Goal: Task Accomplishment & Management: Manage account settings

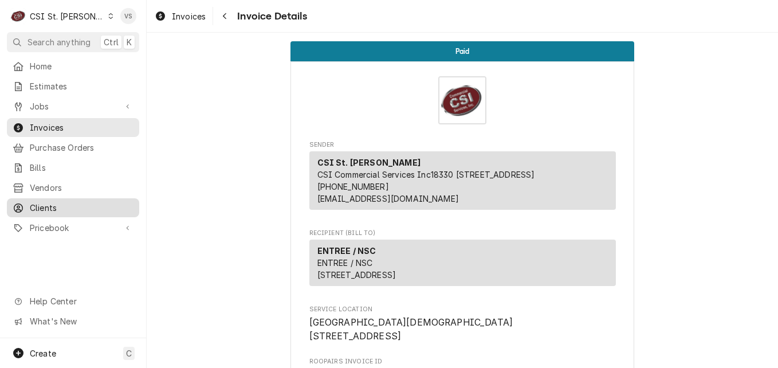
click at [54, 202] on span "Clients" at bounding box center [82, 208] width 104 height 12
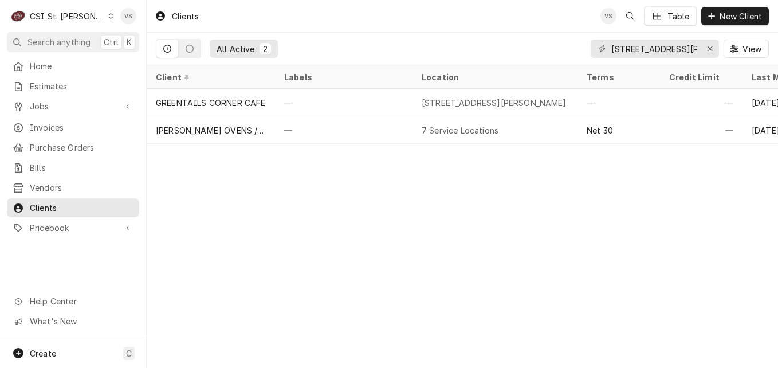
click at [87, 20] on div "C CSI St. Louis" at bounding box center [62, 16] width 111 height 23
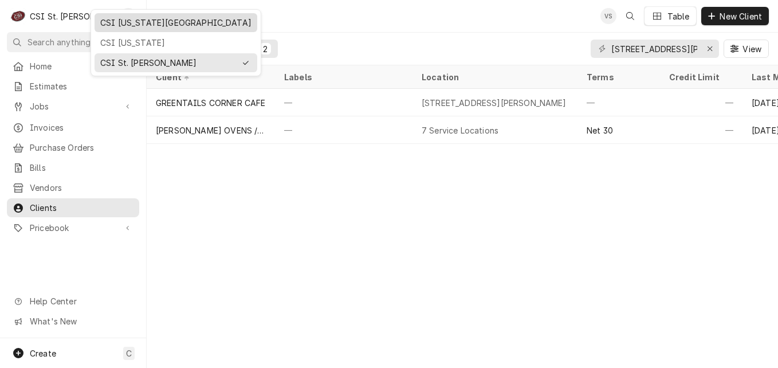
click at [121, 22] on div "CSI Kansas City" at bounding box center [175, 23] width 151 height 12
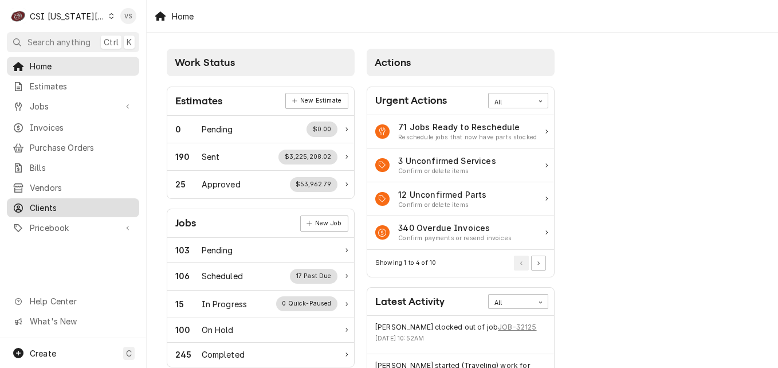
click at [63, 202] on span "Clients" at bounding box center [82, 208] width 104 height 12
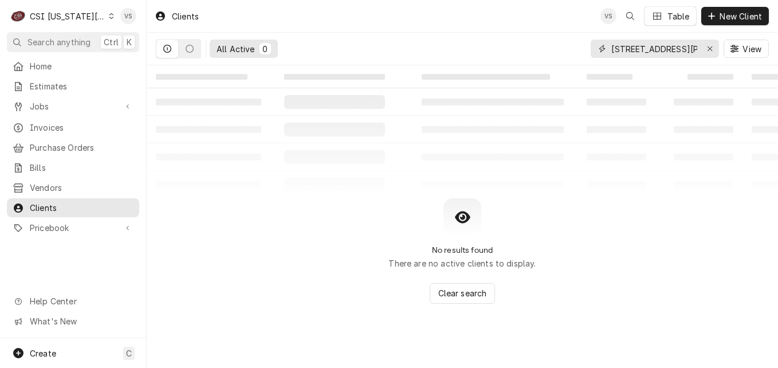
drag, startPoint x: 680, startPoint y: 49, endPoint x: 619, endPoint y: 49, distance: 60.7
click at [619, 49] on input "14276 Ladue Rd" at bounding box center [654, 49] width 86 height 18
type input "1"
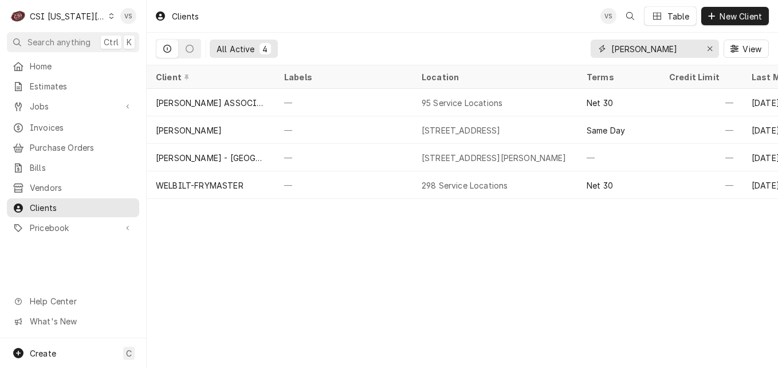
type input "JOSE PEPPERS"
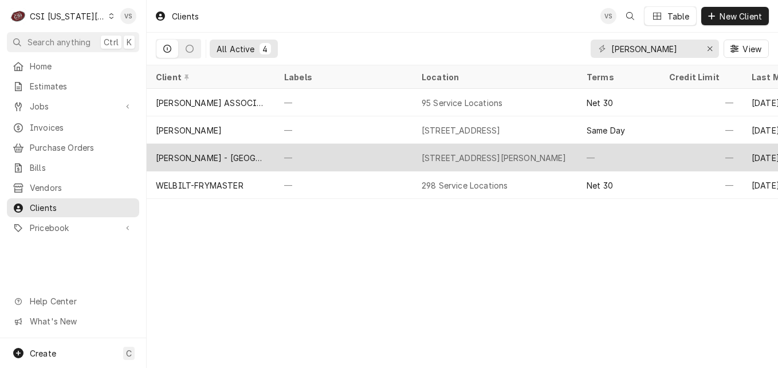
click at [255, 153] on div "Jose Peppers - Overland Park" at bounding box center [211, 158] width 110 height 12
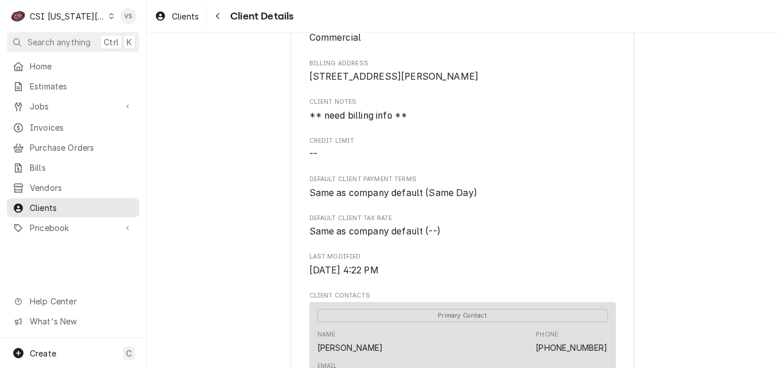
scroll to position [511, 0]
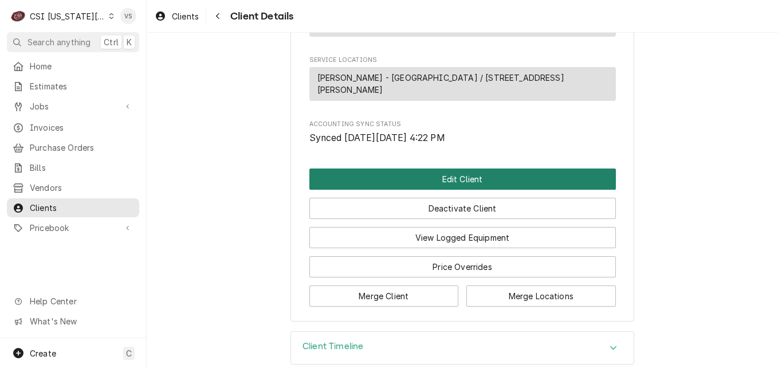
click at [423, 168] on button "Edit Client" at bounding box center [462, 178] width 306 height 21
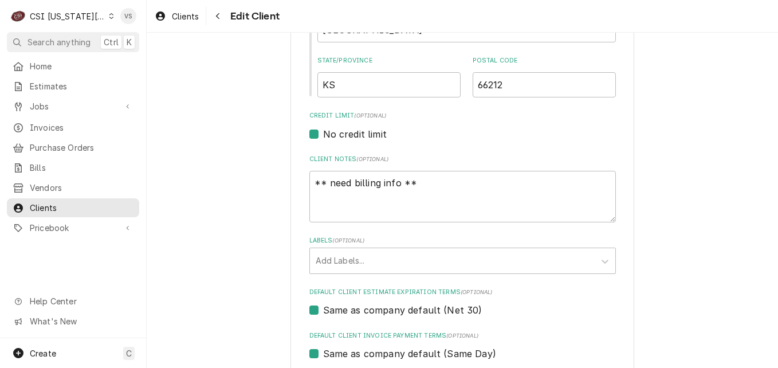
scroll to position [458, 0]
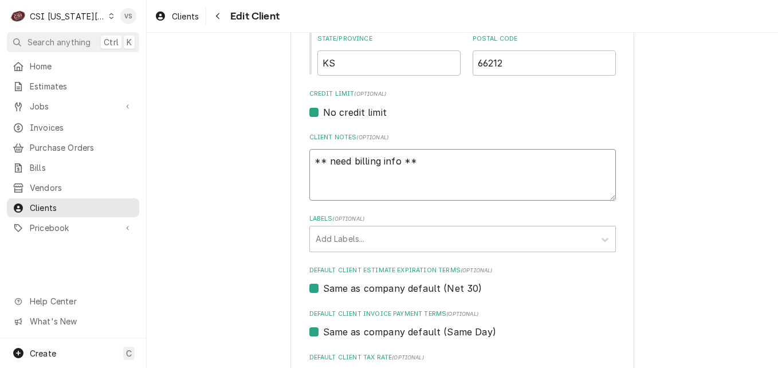
drag, startPoint x: 423, startPoint y: 158, endPoint x: 310, endPoint y: 158, distance: 112.3
click at [309, 156] on textarea "** need billing info **" at bounding box center [462, 175] width 306 height 52
type textarea "x"
type textarea "a"
type textarea "x"
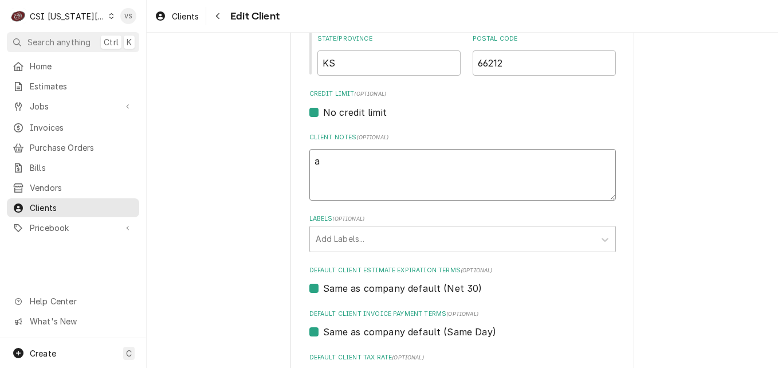
type textarea "aP"
type textarea "x"
type textarea "aPP"
type textarea "x"
type textarea "aP"
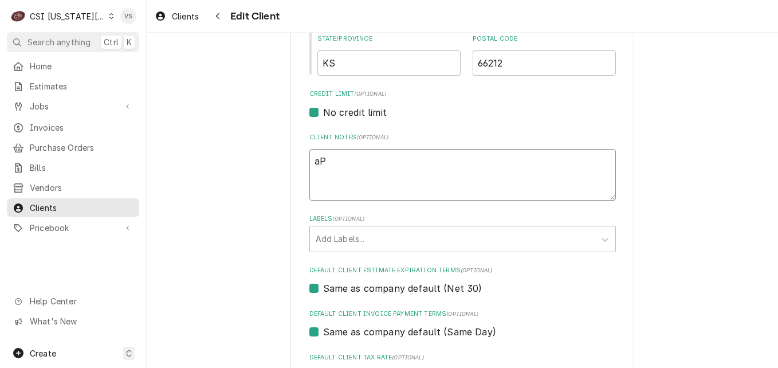
type textarea "x"
type textarea "a"
type textarea "x"
type textarea "A"
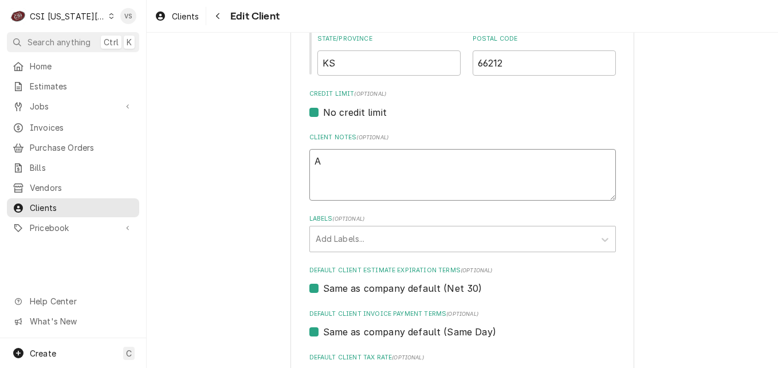
type textarea "x"
type textarea "Ap"
type textarea "x"
type textarea "App"
type textarea "x"
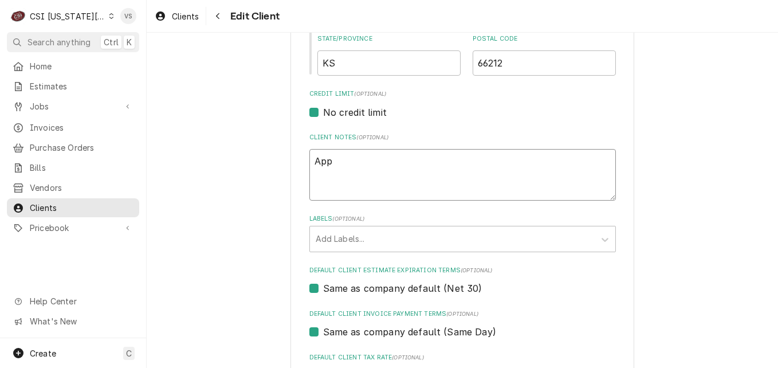
type textarea "Appr"
type textarea "x"
type textarea "Appro"
type textarea "x"
type textarea "Approv"
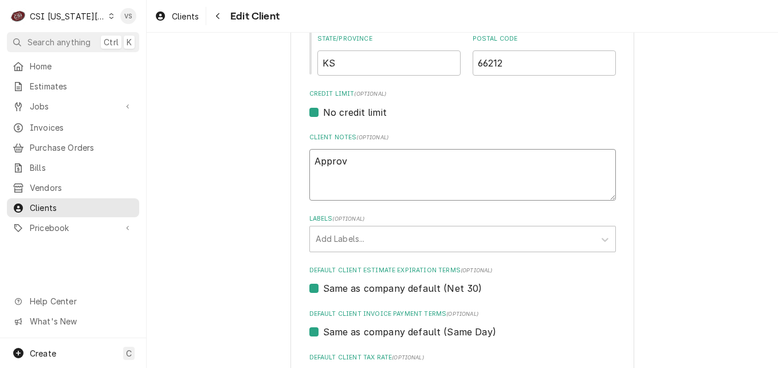
type textarea "x"
type textarea "Approve"
type textarea "x"
type textarea "Approved"
type textarea "x"
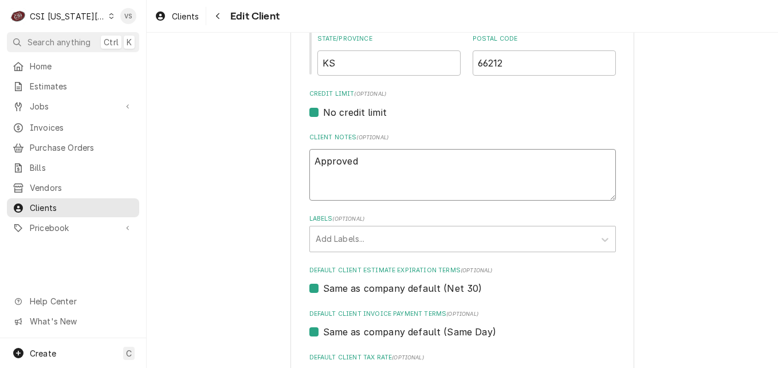
type textarea "Approved"
type textarea "x"
type textarea "Approved f"
type textarea "x"
type textarea "Approved fo"
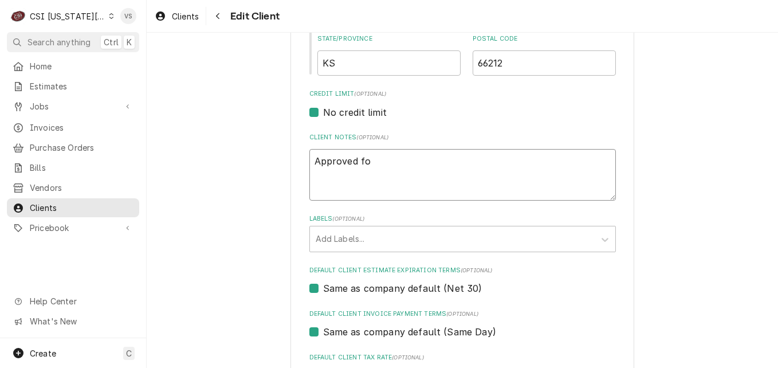
type textarea "x"
type textarea "Approved for"
type textarea "x"
type textarea "Approved for"
type textarea "x"
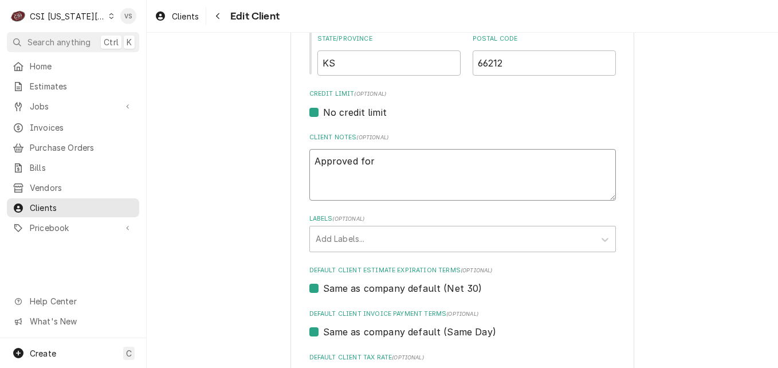
type textarea "Approved for N"
type textarea "x"
type textarea "Approved for Ne"
type textarea "x"
type textarea "Approved for Net"
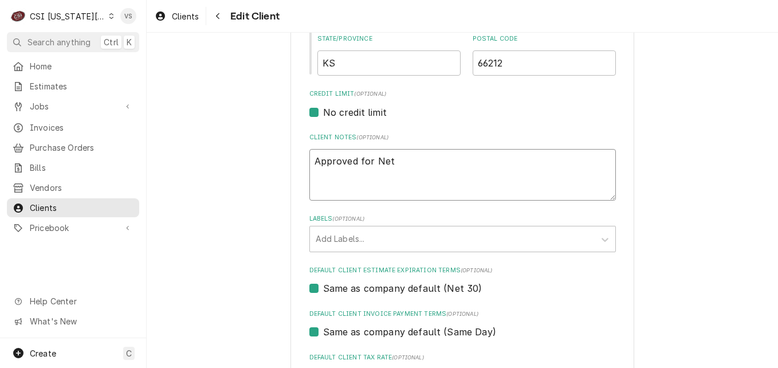
type textarea "x"
type textarea "Approved for Net"
type textarea "x"
type textarea "Approved for Net 3"
type textarea "x"
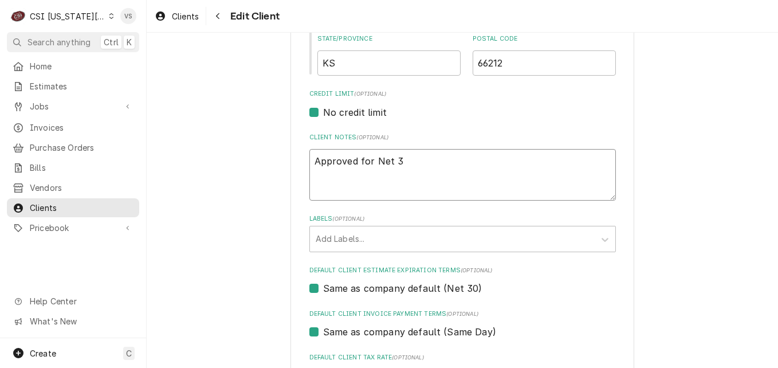
type textarea "Approved for Net 30"
type textarea "x"
type textarea "Approved for Net 30"
type textarea "x"
type textarea "Approved for Net 30 t"
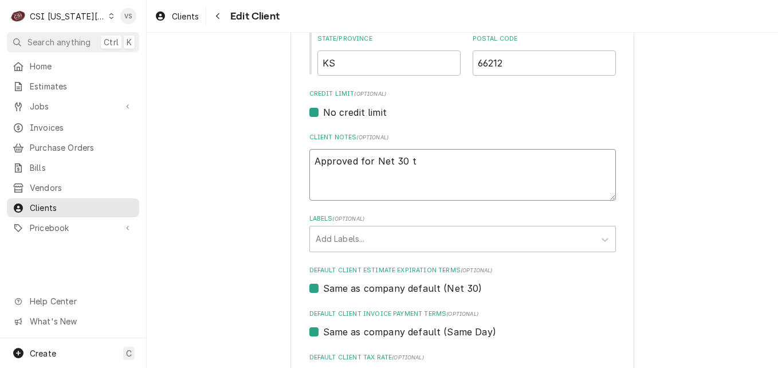
type textarea "x"
type textarea "Approved for Net 30 te"
type textarea "x"
type textarea "Approved for Net 30 ter"
type textarea "x"
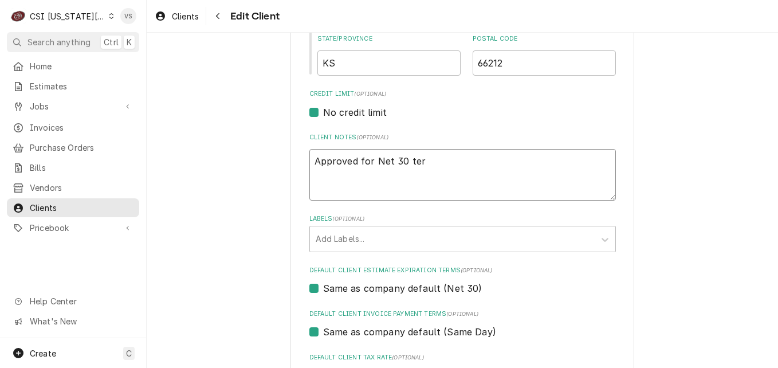
type textarea "Approved for Net 30 term"
type textarea "x"
type textarea "Approved for Net 30 terms"
type textarea "x"
type textarea "Approved for Net 30 terms."
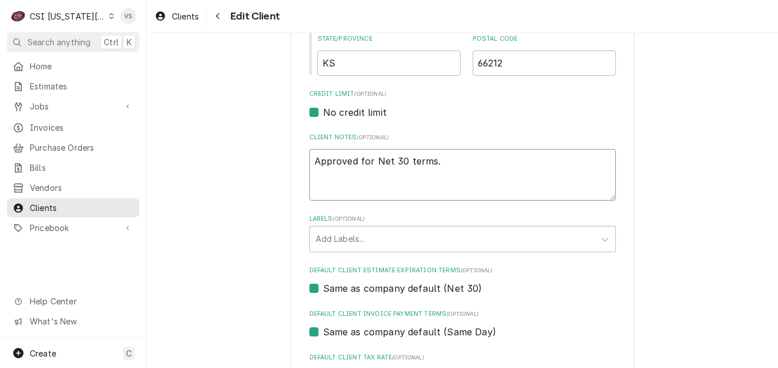
type textarea "x"
type textarea "Approved for Net 30 terms.v"
type textarea "x"
type textarea "Approved for Net 30 terms."
type textarea "x"
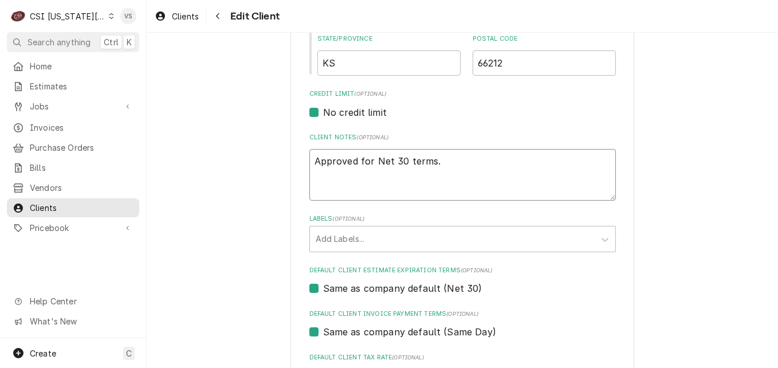
type textarea "Approved for Net 30 terms.V"
type textarea "x"
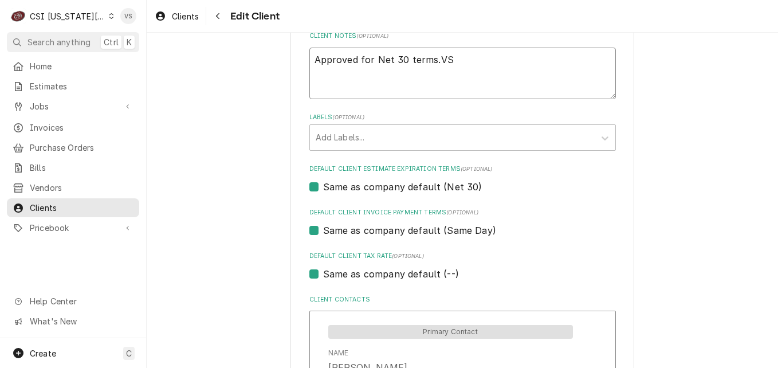
scroll to position [573, 0]
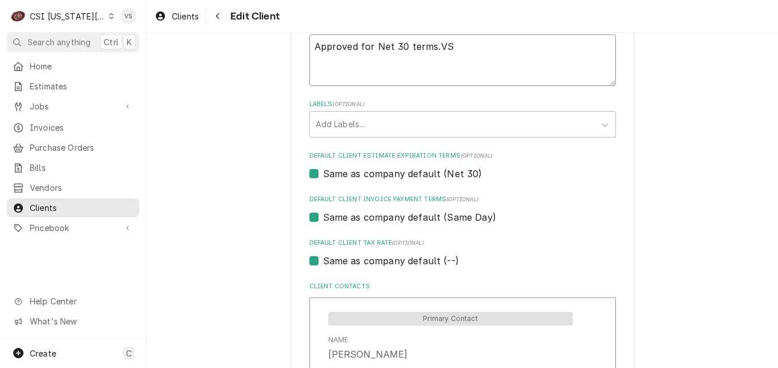
type textarea "Approved for Net 30 terms.VS"
click at [323, 217] on label "Same as company default (Same Day)" at bounding box center [409, 217] width 173 height 14
click at [323, 217] on input "Same as company default (Same Day)" at bounding box center [476, 222] width 306 height 25
checkbox input "false"
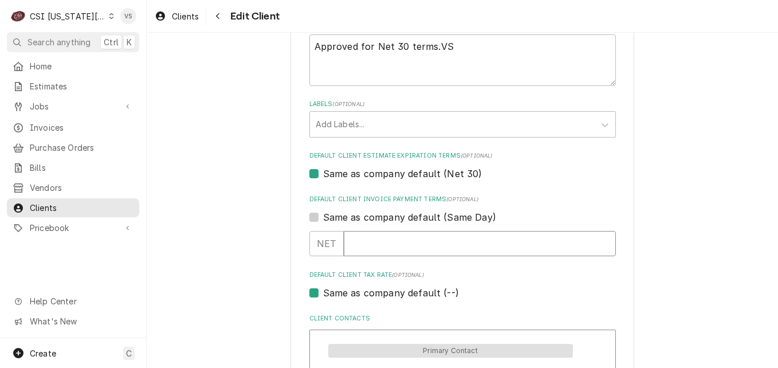
click at [372, 242] on input "Default Client Invoice Payment Terms" at bounding box center [480, 243] width 272 height 25
type textarea "x"
type input "3"
type textarea "x"
type input "30"
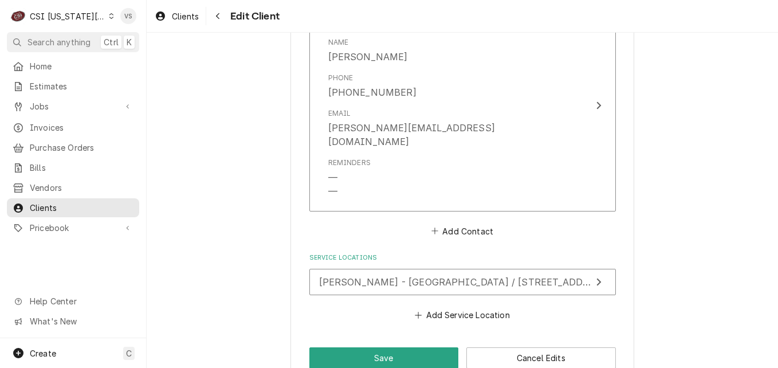
scroll to position [914, 0]
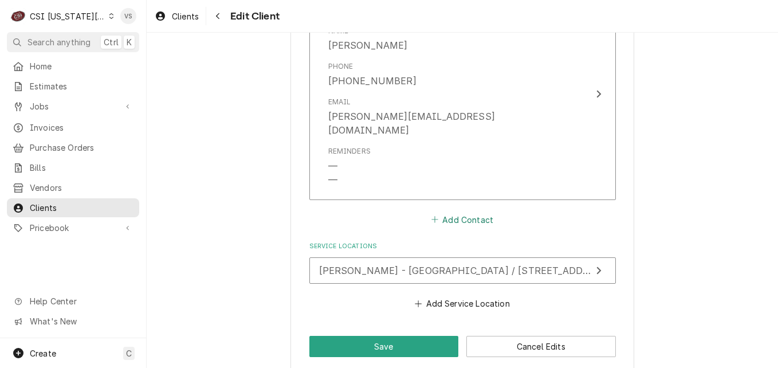
click at [470, 211] on button "Add Contact" at bounding box center [462, 219] width 66 height 16
type textarea "x"
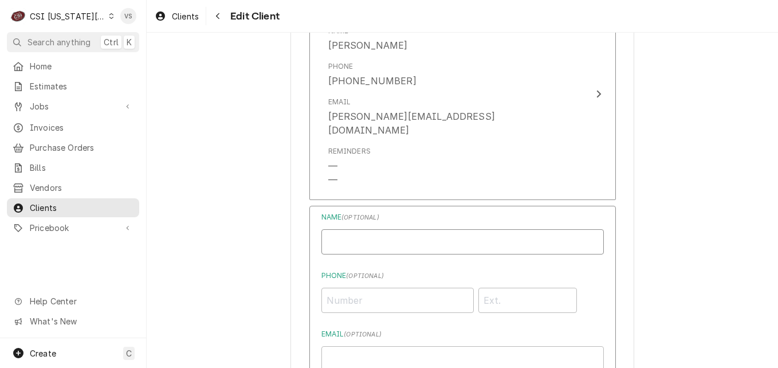
click at [345, 229] on input "Business Name" at bounding box center [462, 241] width 282 height 25
type input "Tyler Hinkle-Invoices/AP"
type input "(913) 341-5060"
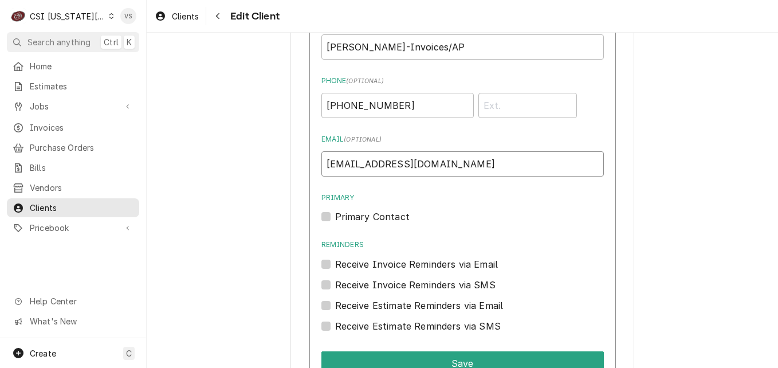
scroll to position [1143, 0]
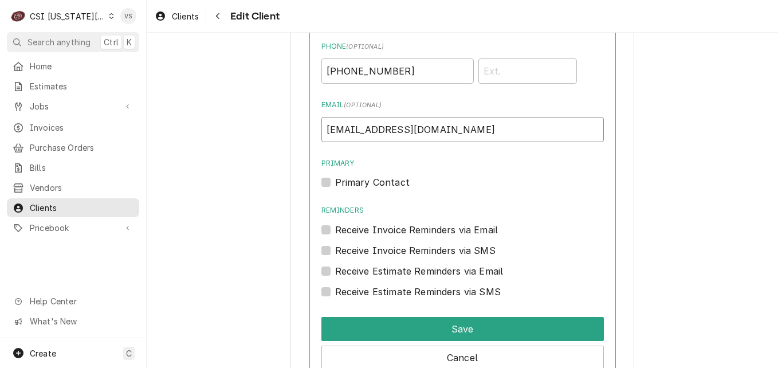
type input "thinkle@josepeppers.com"
click at [335, 223] on label "Receive Invoice Reminders via Email" at bounding box center [416, 230] width 163 height 14
click at [335, 223] on input "Reminders" at bounding box center [476, 235] width 282 height 25
checkbox input "true"
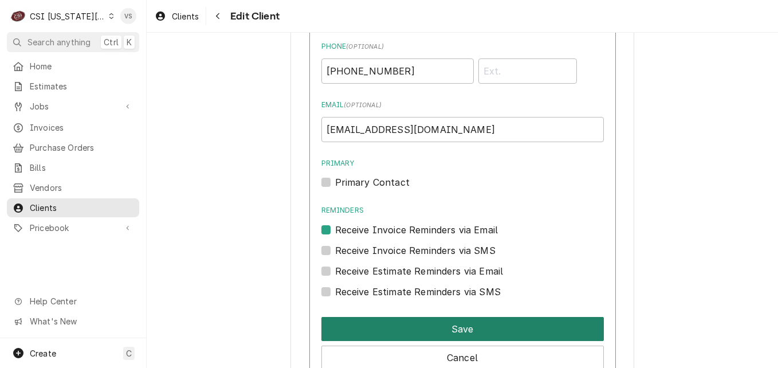
click at [386, 317] on button "Save" at bounding box center [462, 329] width 282 height 24
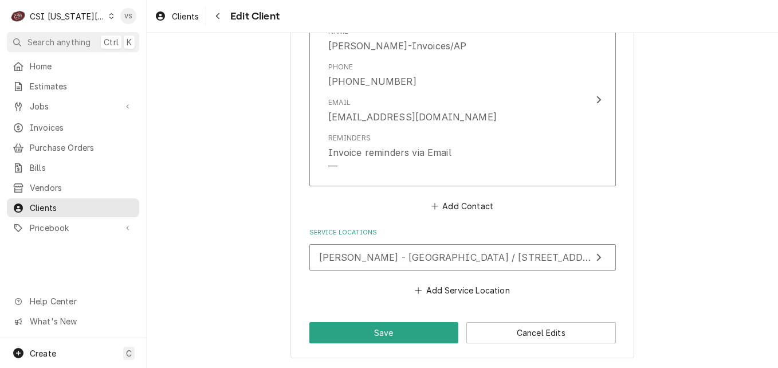
scroll to position [1092, 0]
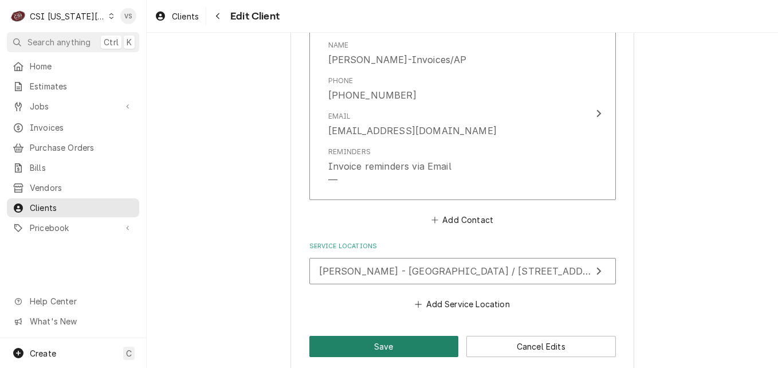
click at [392, 336] on button "Save" at bounding box center [383, 346] width 149 height 21
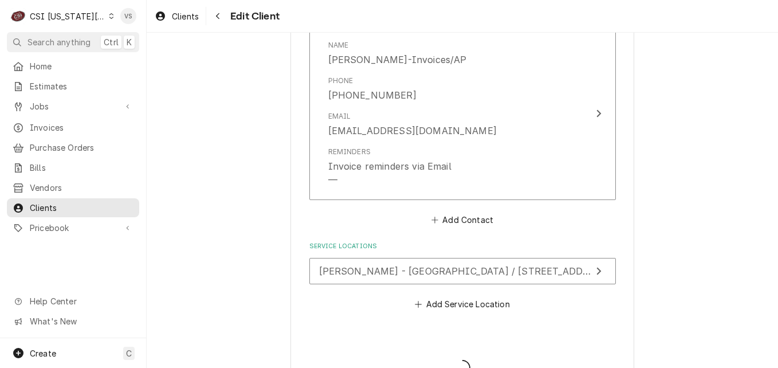
type textarea "x"
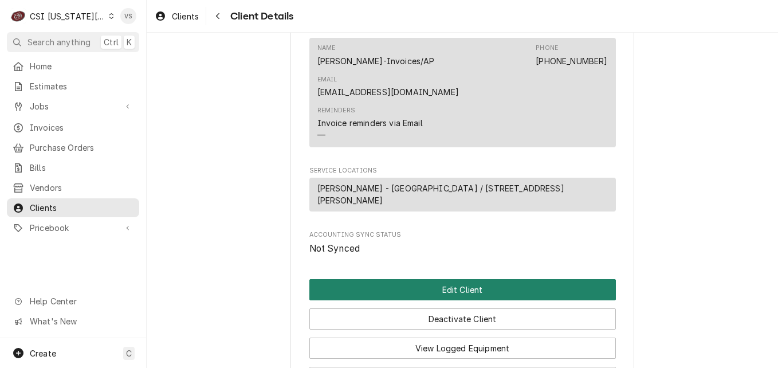
scroll to position [595, 0]
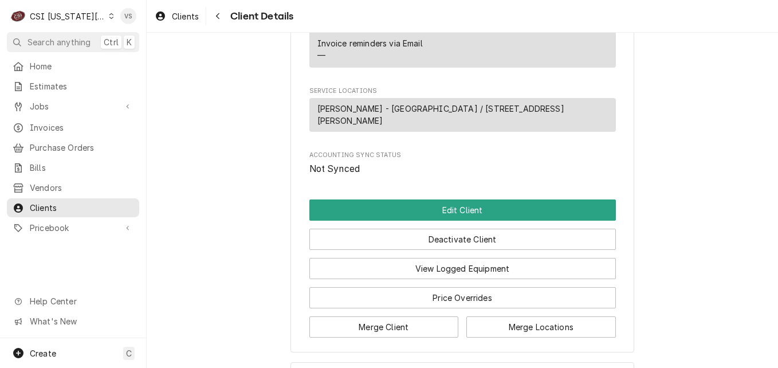
click at [109, 17] on icon "Dynamic Content Wrapper" at bounding box center [111, 16] width 5 height 6
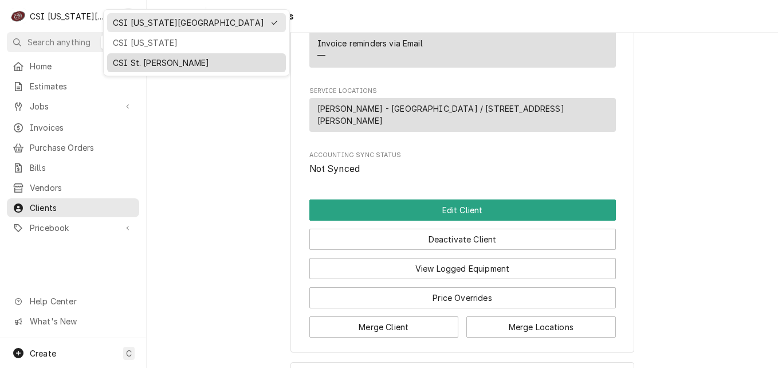
click at [151, 57] on div "CSI St. Louis" at bounding box center [196, 63] width 167 height 12
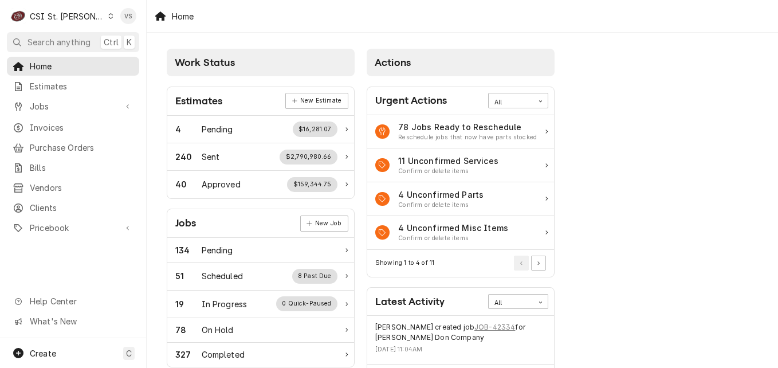
click at [108, 18] on icon "Dynamic Content Wrapper" at bounding box center [110, 16] width 5 height 6
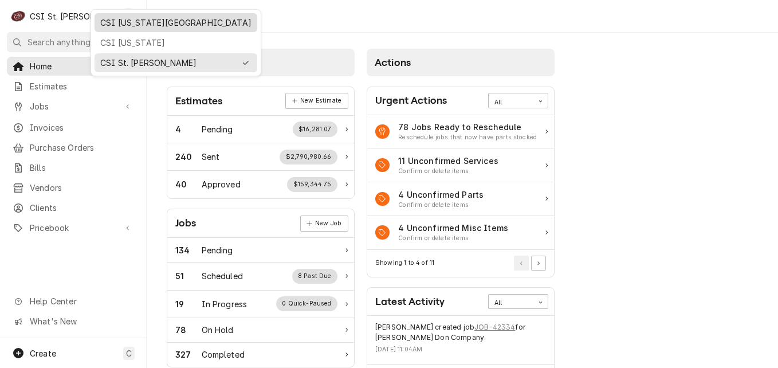
click at [121, 27] on div "CSI [US_STATE][GEOGRAPHIC_DATA]" at bounding box center [175, 23] width 151 height 12
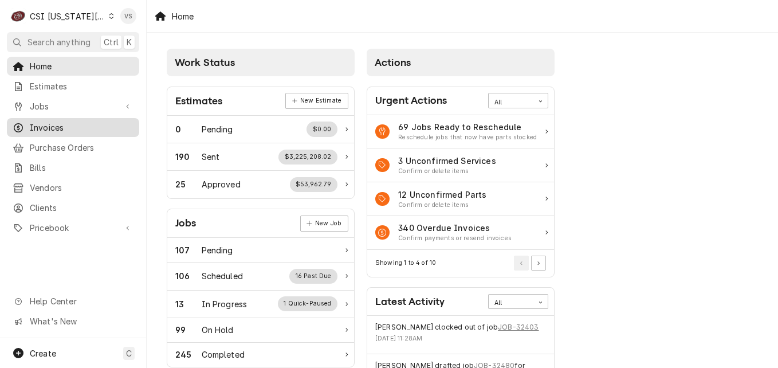
click at [64, 128] on span "Invoices" at bounding box center [82, 127] width 104 height 12
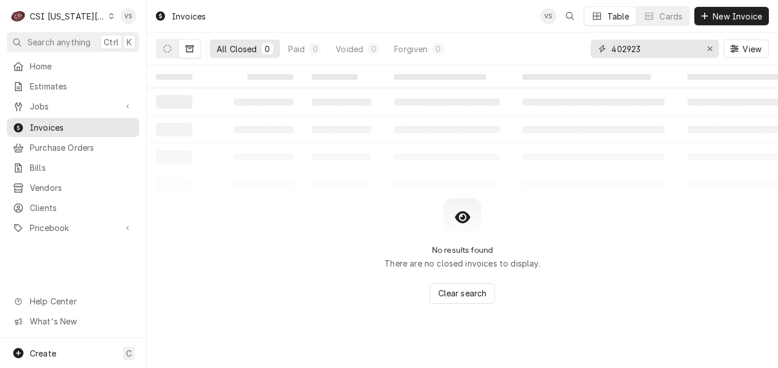
drag, startPoint x: 651, startPoint y: 49, endPoint x: 578, endPoint y: 47, distance: 72.2
click at [578, 47] on div "All Closed 0 Paid 0 Voided 0 Forgiven 0 402923 View" at bounding box center [462, 49] width 613 height 32
type input "300110"
click at [170, 46] on icon "Dynamic Content Wrapper" at bounding box center [167, 49] width 8 height 8
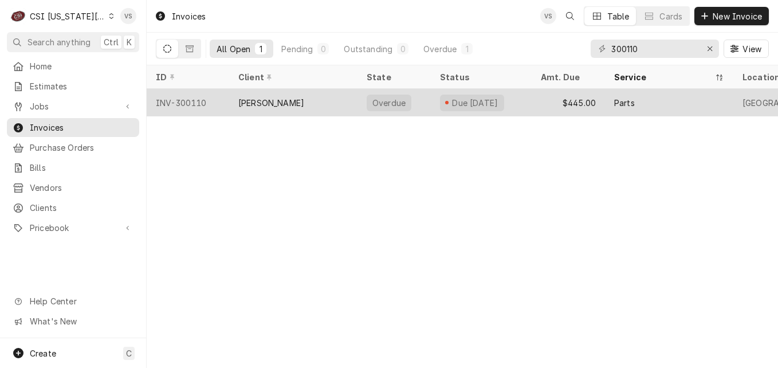
click at [219, 100] on div "INV-300110" at bounding box center [188, 102] width 82 height 27
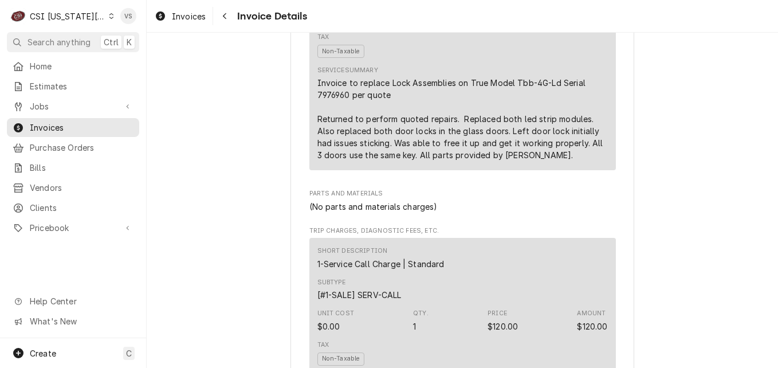
scroll to position [1088, 0]
